Goal: Task Accomplishment & Management: Manage account settings

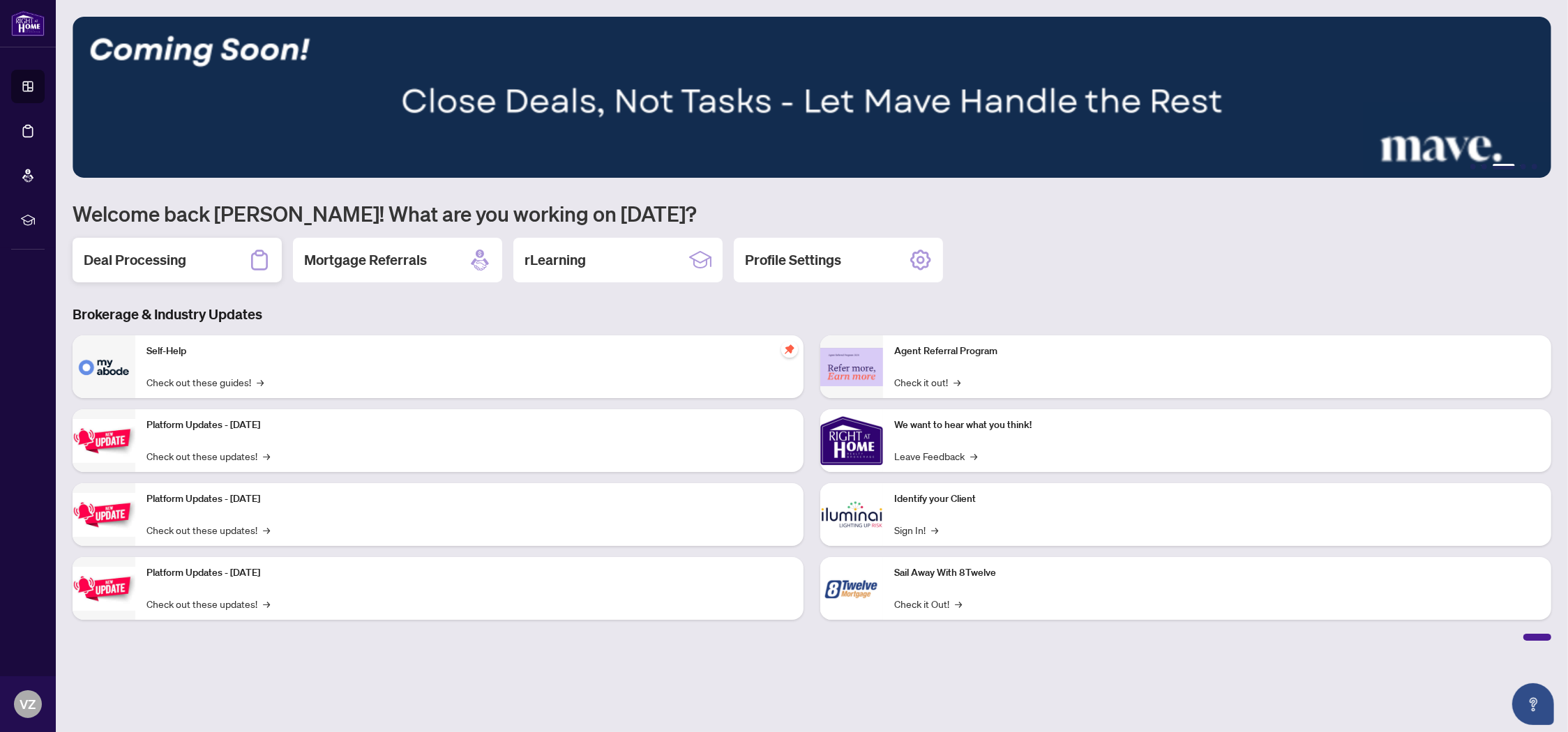
click at [145, 260] on h2 "Deal Processing" at bounding box center [135, 260] width 102 height 19
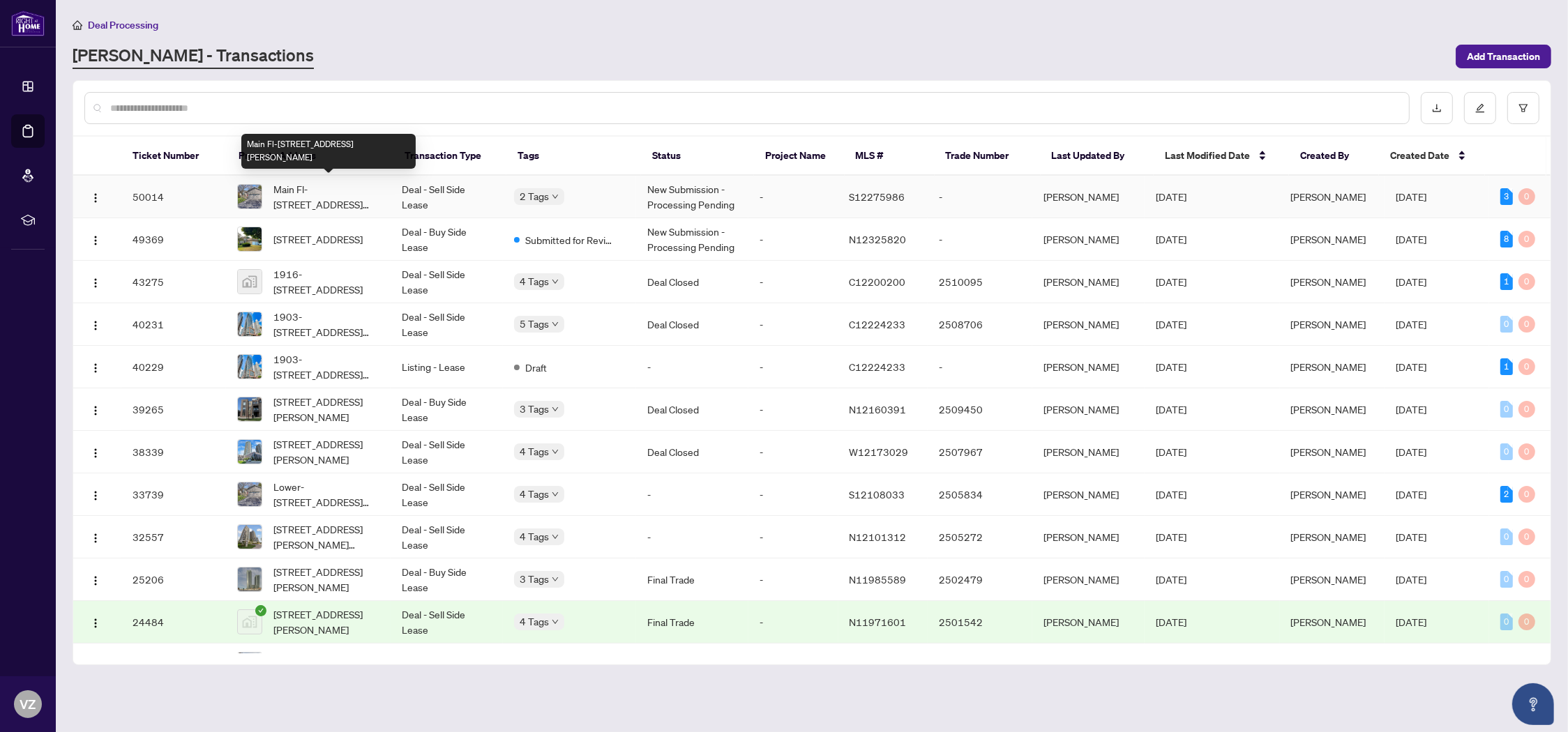
click at [315, 198] on span "Main Fl-[STREET_ADDRESS][PERSON_NAME]" at bounding box center [326, 196] width 106 height 31
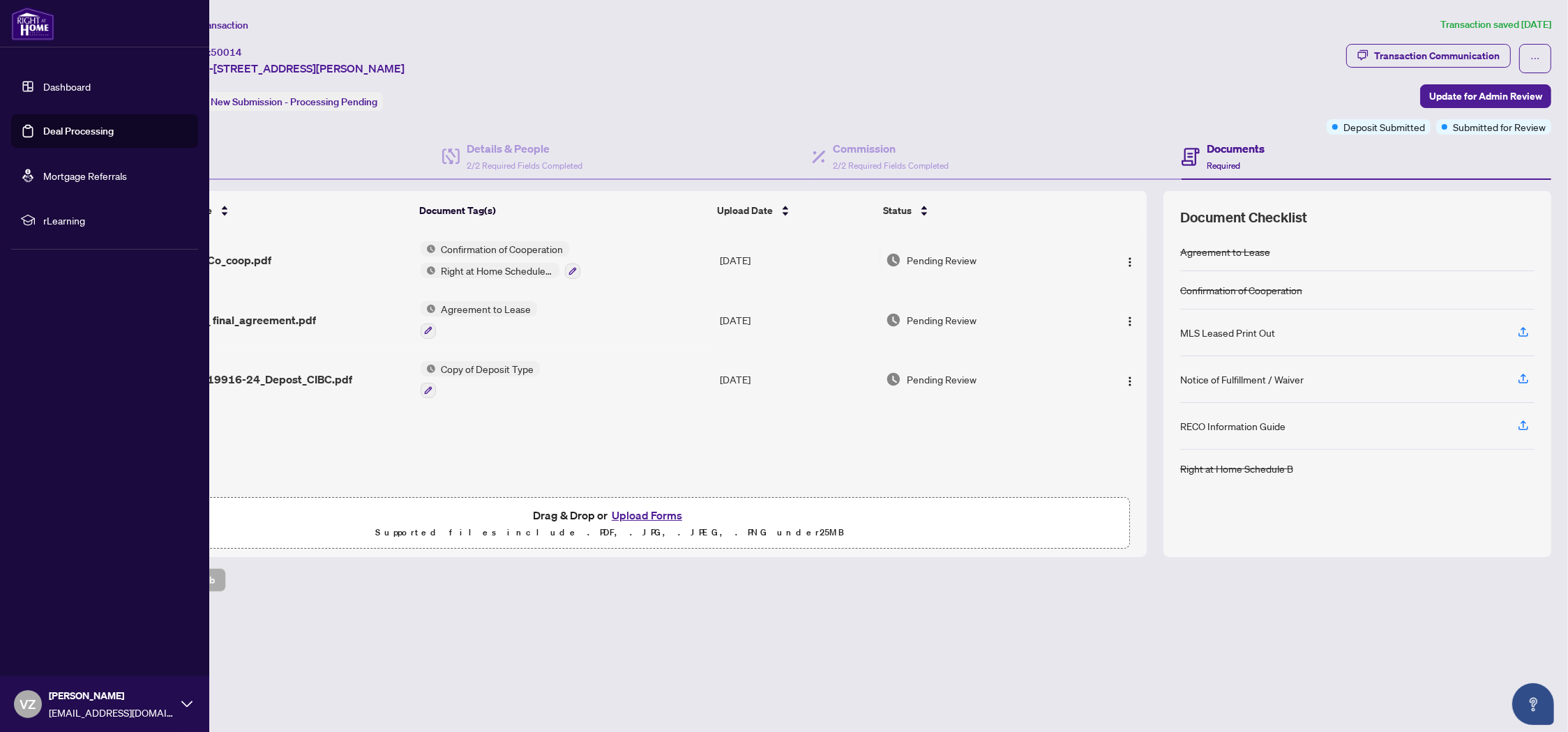
click at [58, 86] on link "Dashboard" at bounding box center [67, 86] width 48 height 13
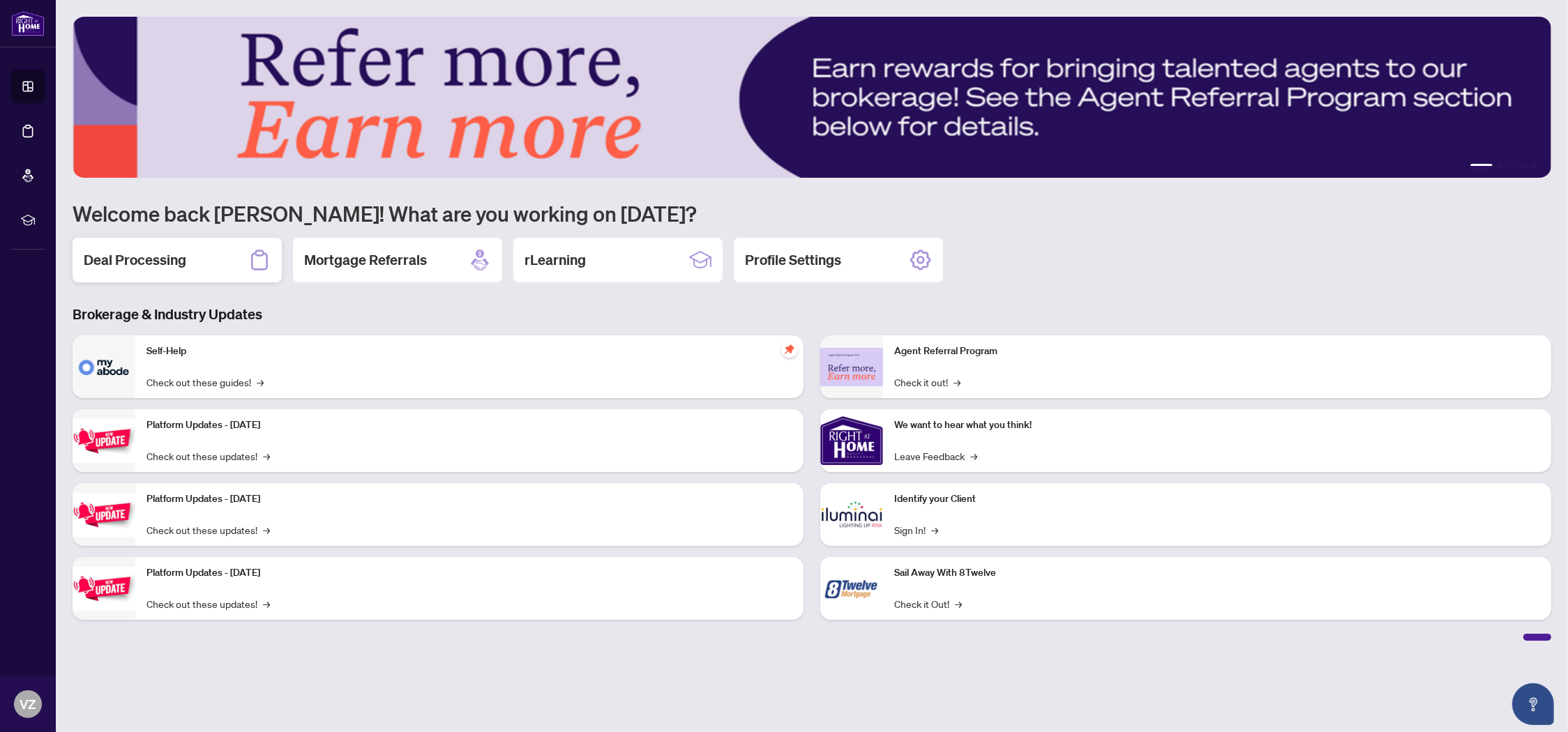
click at [138, 257] on h2 "Deal Processing" at bounding box center [135, 260] width 102 height 19
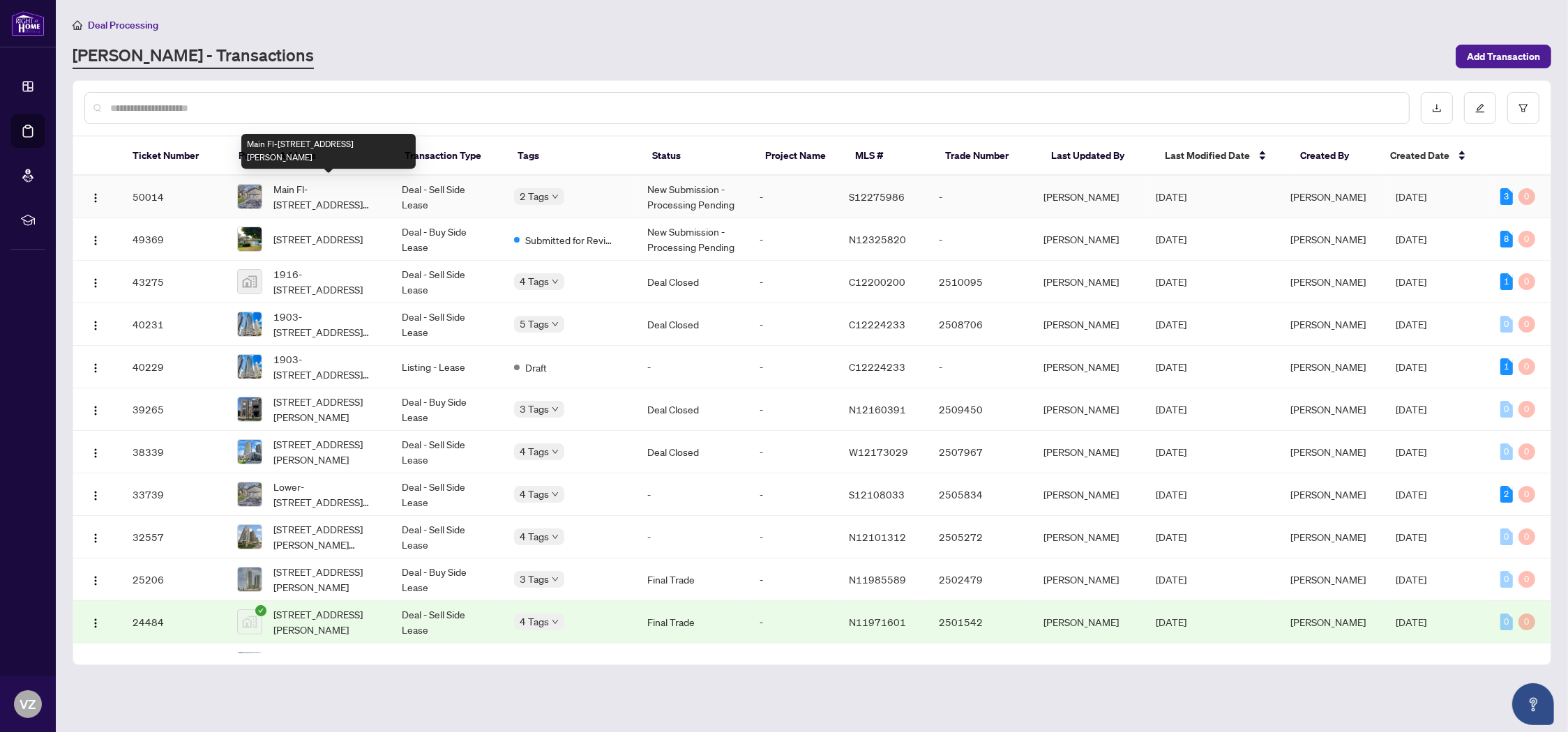
click at [301, 189] on span "Main Fl-[STREET_ADDRESS][PERSON_NAME]" at bounding box center [326, 196] width 106 height 31
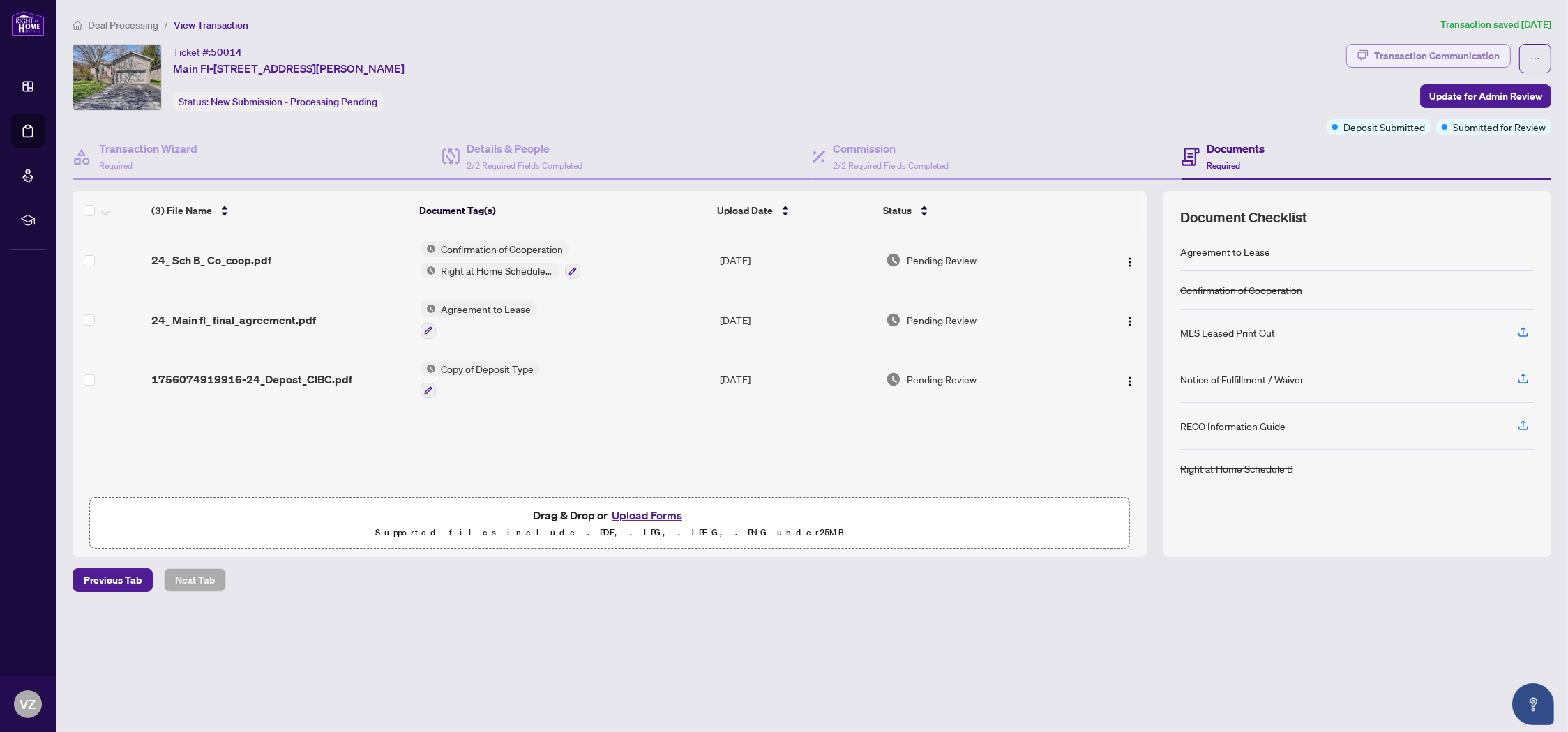
click at [1452, 59] on div "Transaction Communication" at bounding box center [1437, 55] width 126 height 23
type textarea "**********"
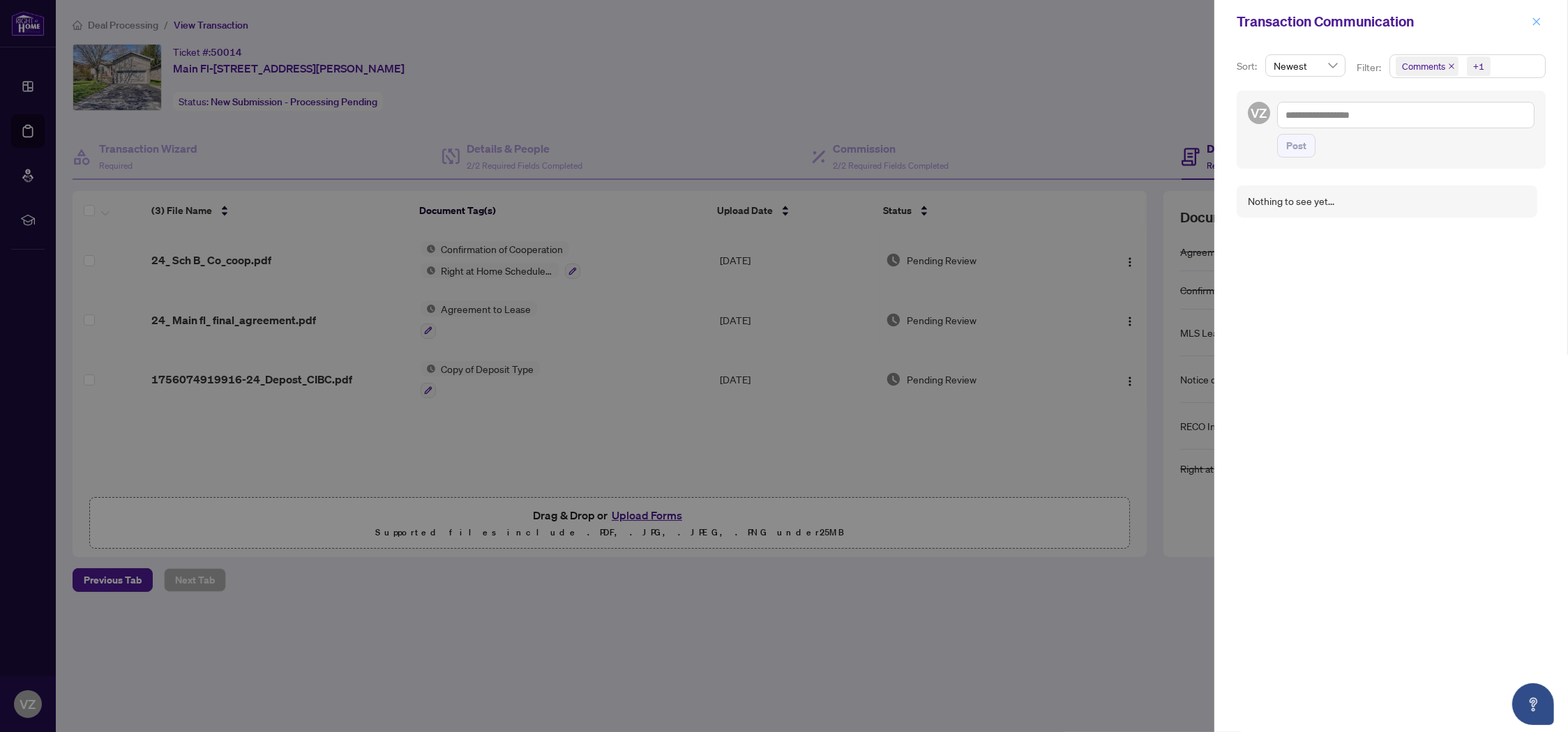
click at [1534, 20] on icon "close" at bounding box center [1537, 22] width 10 height 10
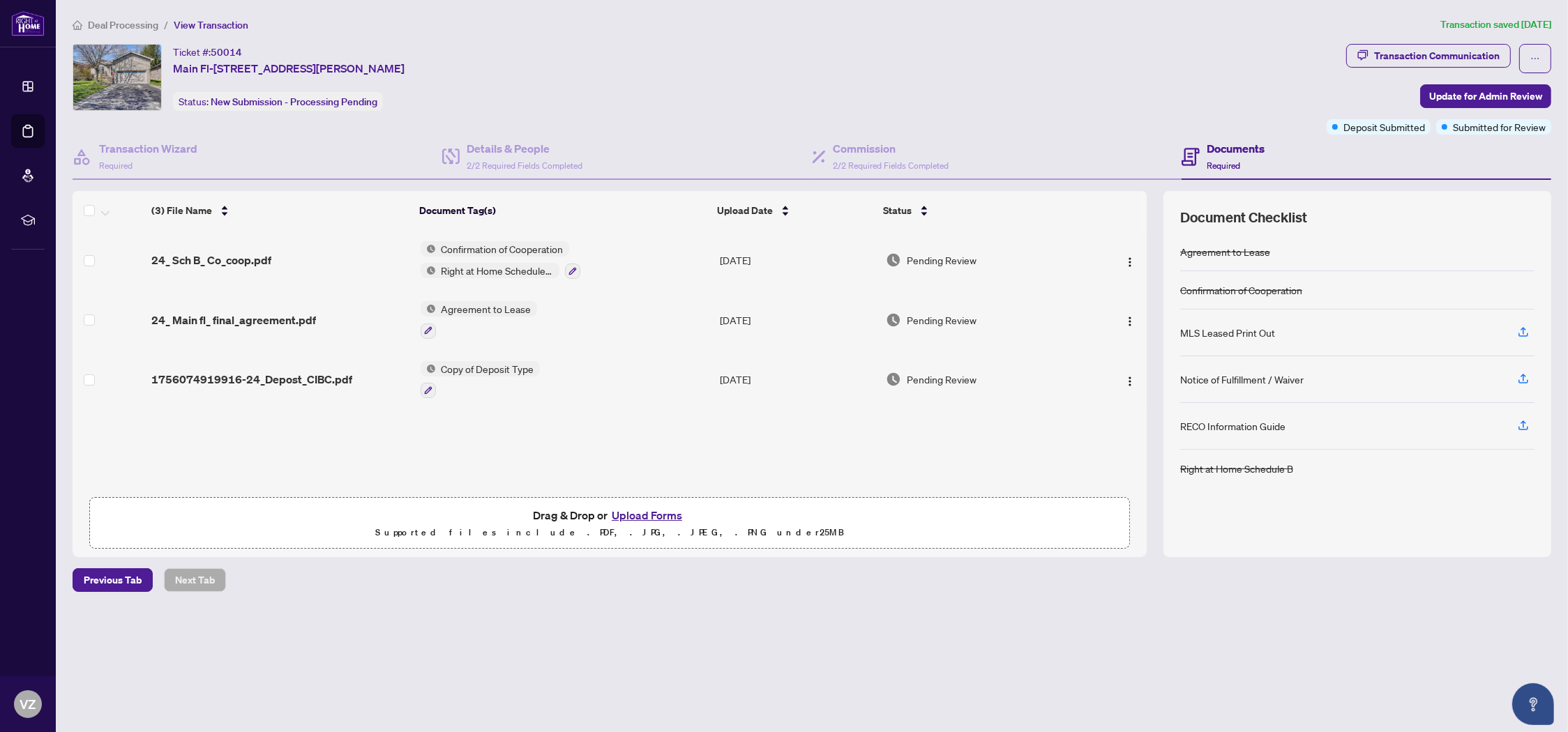
click at [669, 75] on div "Ticket #: 50014 [STREET_ADDRESS][PERSON_NAME] Status: New Submission - Processi…" at bounding box center [697, 77] width 1249 height 67
click at [1472, 94] on span "Update for Admin Review" at bounding box center [1486, 96] width 113 height 23
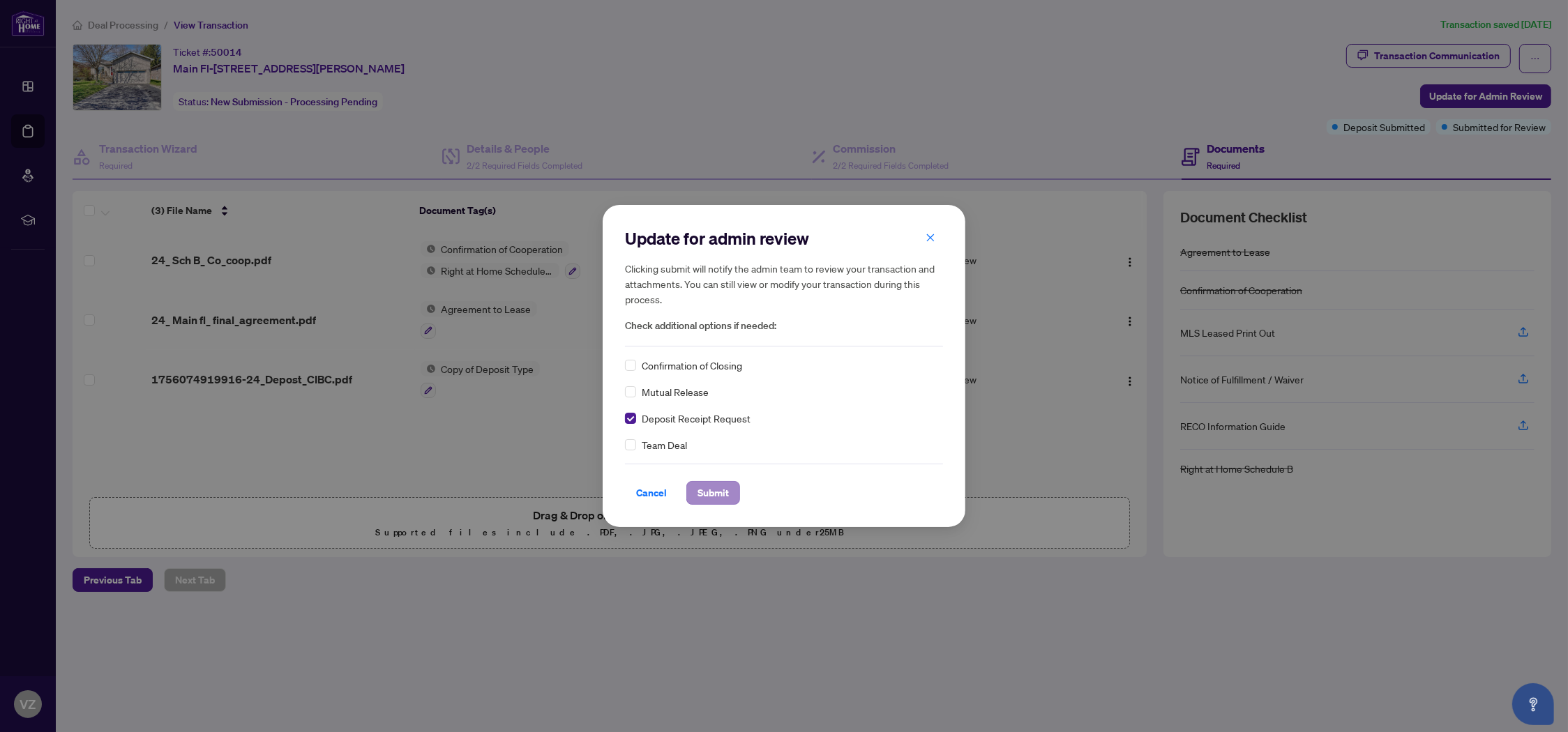
click at [715, 493] on span "Submit" at bounding box center [712, 492] width 31 height 23
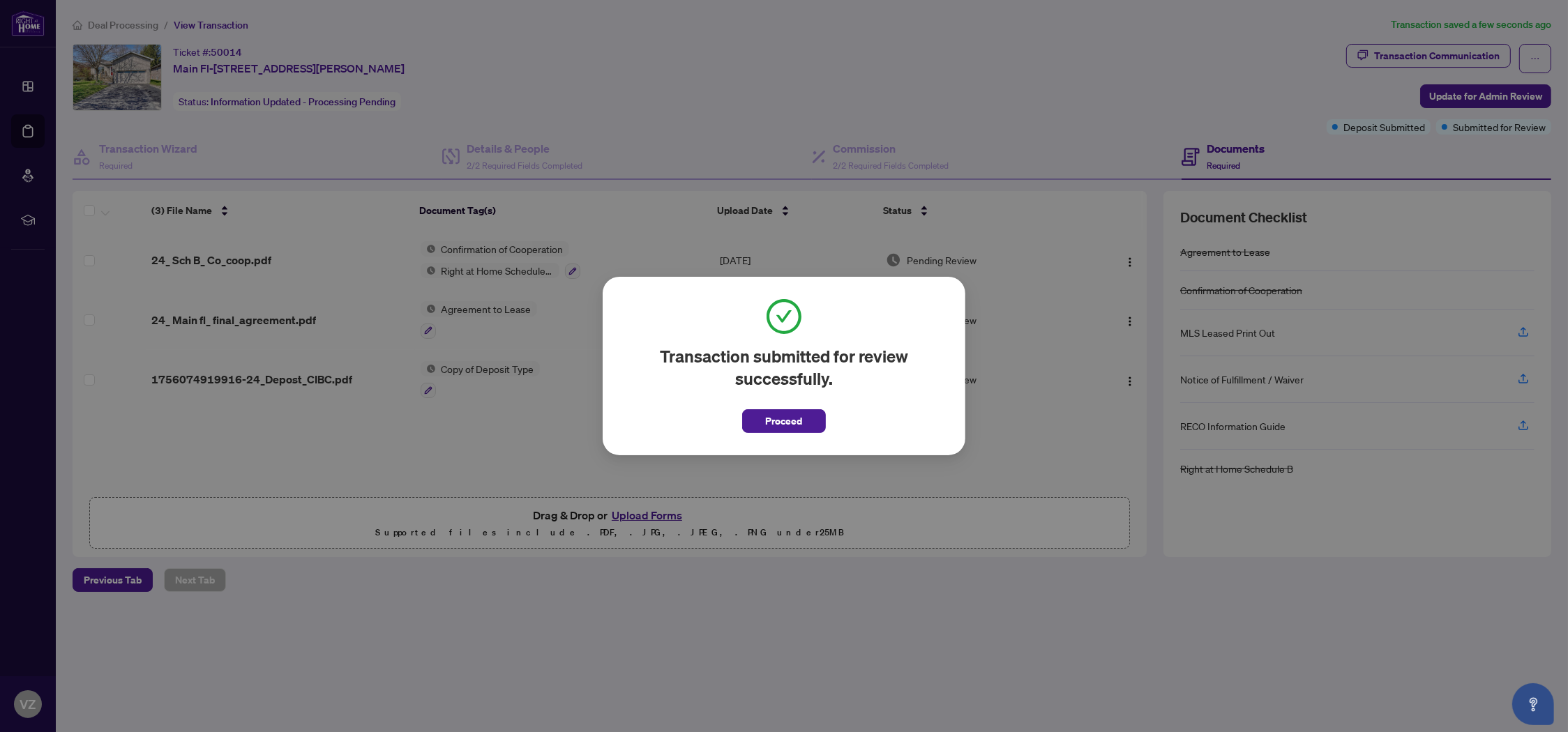
drag, startPoint x: 779, startPoint y: 418, endPoint x: 815, endPoint y: 296, distance: 127.2
click at [779, 418] on span "Proceed" at bounding box center [784, 421] width 37 height 23
